Goal: Task Accomplishment & Management: Complete application form

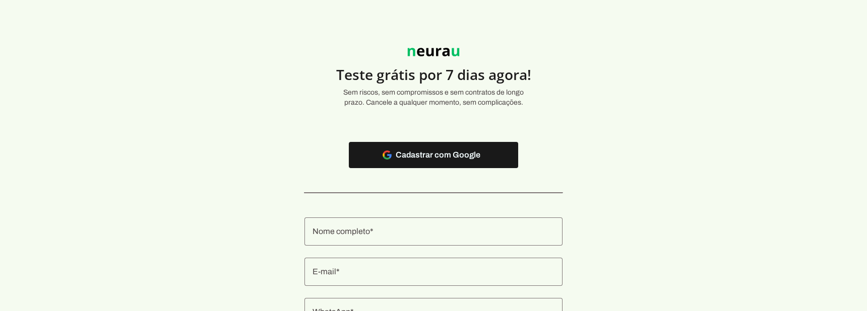
click at [206, 190] on section "Teste grátis por 7 dias agora! Sem riscos, sem compromissos e sem contratos de …" at bounding box center [433, 226] width 867 height 405
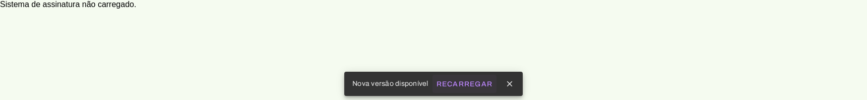
click at [0, 0] on slot "Recarregar" at bounding box center [0, 0] width 0 height 0
